Goal: Information Seeking & Learning: Find specific fact

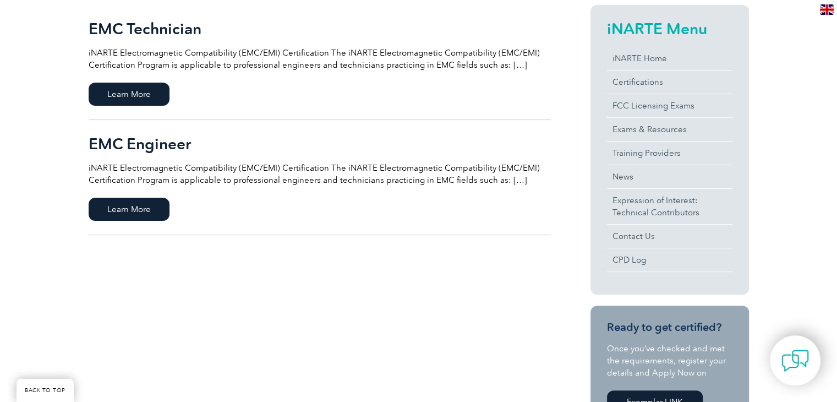
scroll to position [283, 0]
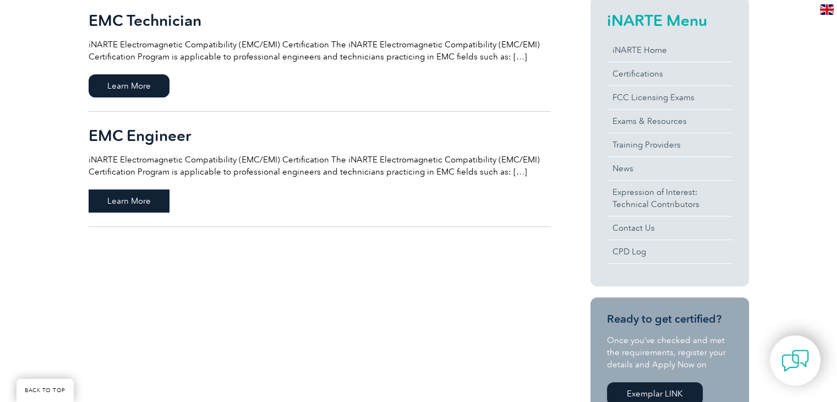
click at [145, 191] on span "Learn More" at bounding box center [129, 200] width 81 height 23
click at [138, 196] on span "Learn More" at bounding box center [129, 200] width 81 height 23
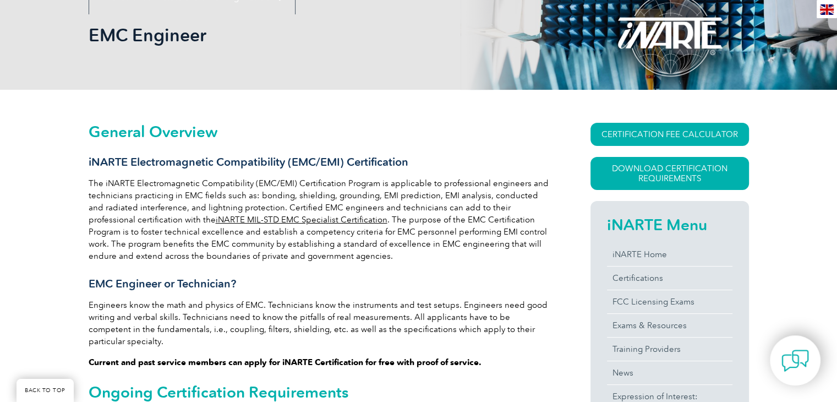
scroll to position [158, 0]
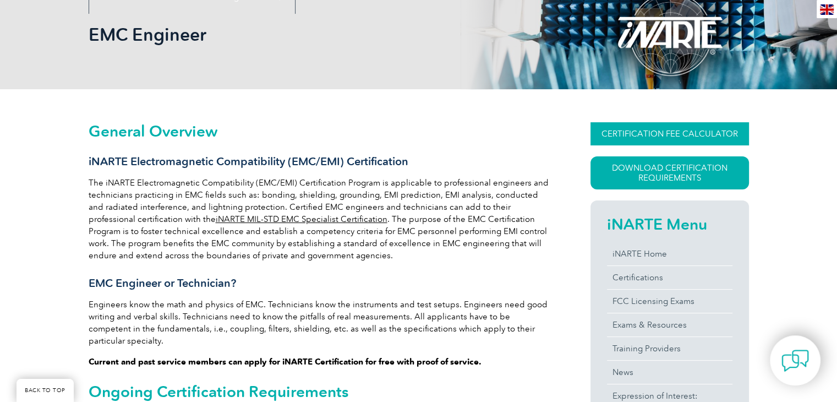
click at [620, 130] on link "CERTIFICATION FEE CALCULATOR" at bounding box center [669, 133] width 158 height 23
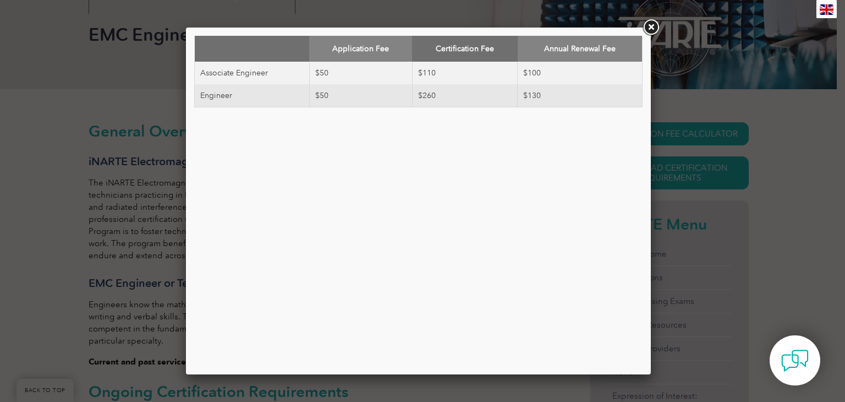
click at [256, 85] on td "Engineer" at bounding box center [252, 95] width 115 height 23
click at [290, 138] on div "Application Fee Certification Fee Annual Renewal Fee Associate Engineer $50 $11…" at bounding box center [418, 201] width 448 height 330
click at [291, 71] on td "Associate Engineer" at bounding box center [252, 73] width 115 height 23
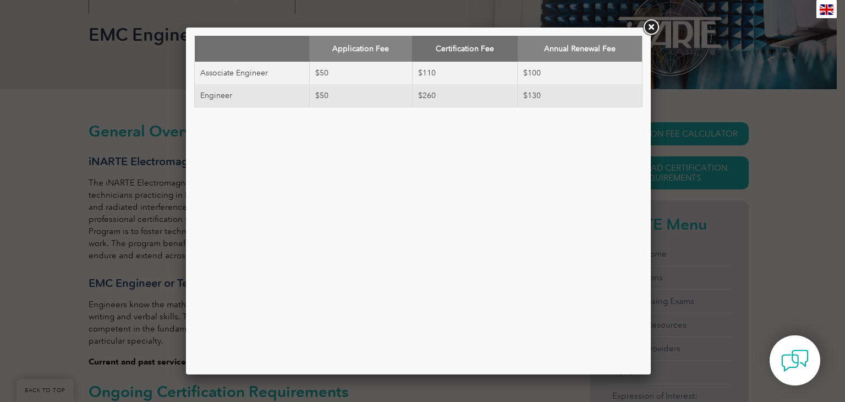
click at [291, 71] on td "Associate Engineer" at bounding box center [252, 73] width 115 height 23
drag, startPoint x: 291, startPoint y: 71, endPoint x: 532, endPoint y: 67, distance: 241.5
click at [532, 67] on tr "Associate Engineer $50 $110 $100" at bounding box center [419, 73] width 448 height 23
click at [648, 26] on link at bounding box center [651, 28] width 20 height 20
